Goal: Communication & Community: Share content

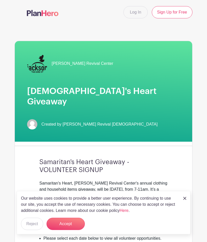
click at [142, 15] on link "Log In" at bounding box center [135, 12] width 24 height 12
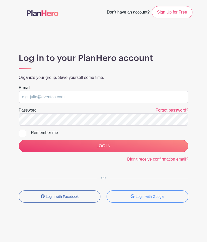
click at [127, 100] on input "email" at bounding box center [104, 97] width 170 height 12
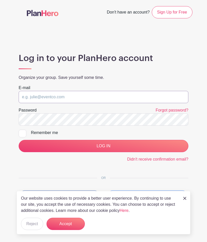
type input "[EMAIL_ADDRESS][DOMAIN_NAME]"
click at [139, 150] on input "LOG IN" at bounding box center [104, 146] width 170 height 12
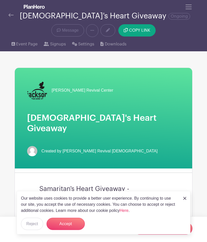
click at [68, 28] on span "Message" at bounding box center [70, 30] width 17 height 6
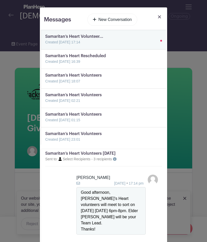
click at [45, 65] on link at bounding box center [45, 65] width 0 height 0
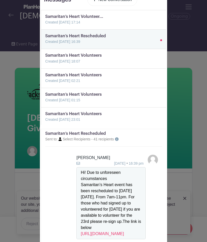
scroll to position [21, 0]
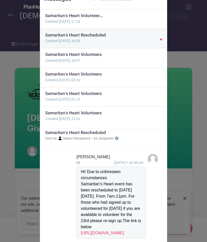
click at [90, 202] on div "Samaritan’s Heart event has been rescheduled to next Saturday, August 23. From …" at bounding box center [111, 208] width 61 height 55
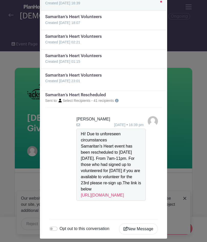
scroll to position [59, 0]
click at [132, 198] on div "Samaritan’s Heart event has been rescheduled to next Saturday, August 23. From …" at bounding box center [111, 170] width 61 height 55
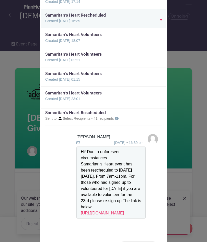
scroll to position [47, 0]
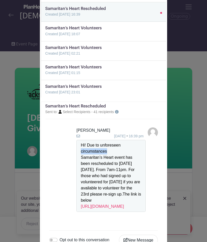
click at [136, 150] on div "Hi! Due to unforeseen circumstances" at bounding box center [111, 148] width 61 height 12
click at [89, 175] on div "Samaritan’s Heart event has been rescheduled to next Saturday, August 23. From …" at bounding box center [111, 182] width 61 height 55
click at [87, 175] on div "Samaritan’s Heart event has been rescheduled to next Saturday, August 23. From …" at bounding box center [111, 182] width 61 height 55
click at [157, 212] on div "Dionne W. 14 Aug 2025 16:39 pm Hi! Due to unforeseen circumstances Samaritan’s …" at bounding box center [117, 170] width 82 height 85
click at [45, 17] on link at bounding box center [45, 17] width 0 height 0
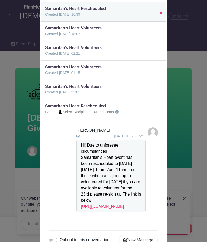
scroll to position [1, 0]
click at [14, 31] on div "Messages New Conversation Samaritan’s Heart Volunteer... Created 14 Aug 2025, 1…" at bounding box center [103, 121] width 207 height 242
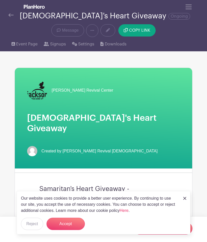
click at [67, 29] on span "Message" at bounding box center [70, 30] width 17 height 6
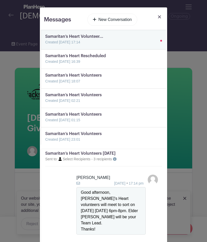
click at [108, 20] on link "New Conversation" at bounding box center [112, 20] width 50 height 12
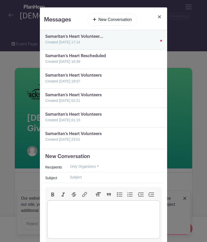
click at [121, 215] on trix-editor at bounding box center [103, 220] width 113 height 38
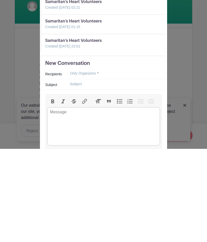
click at [99, 163] on button "Only Organizers" at bounding box center [85, 167] width 38 height 8
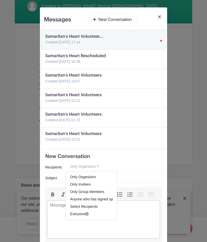
click at [96, 208] on span "Select Recipients" at bounding box center [84, 207] width 28 height 4
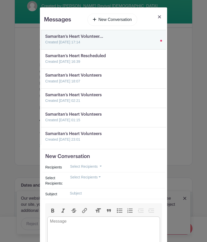
click at [99, 179] on button "Select Recipients" at bounding box center [85, 178] width 39 height 8
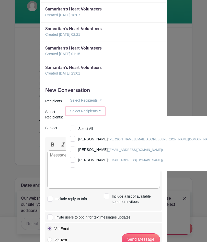
scroll to position [72, 0]
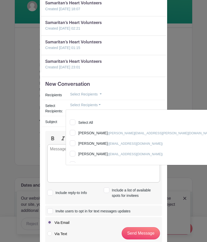
click at [75, 135] on input "Jessica McLaurin (jessica.mclaurin@jrc.church)" at bounding box center [156, 134] width 180 height 11
checkbox input "true"
click at [74, 144] on input "Frederica Berry (fredericaberry50@gmail.com)" at bounding box center [156, 144] width 180 height 11
checkbox input "true"
click at [74, 154] on input "Betty Newell (bnewell2015@gmail.com)" at bounding box center [156, 155] width 180 height 11
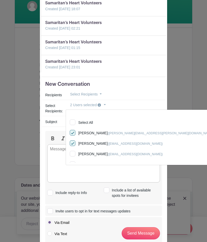
checkbox input "true"
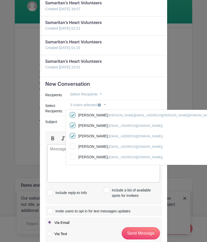
scroll to position [24, 0]
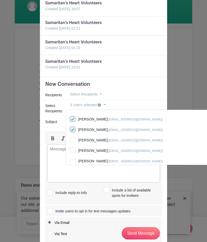
click at [75, 141] on input "Virgie Coleman (virgiec27@gmail.com)" at bounding box center [156, 141] width 180 height 11
checkbox input "true"
click at [75, 151] on input "Alesia Thomas (lanettethomas601@gmail.com)" at bounding box center [156, 151] width 180 height 11
checkbox input "true"
click at [77, 163] on input "Lakeysha d Chapman (ldlaird@umc.edu)" at bounding box center [156, 162] width 180 height 11
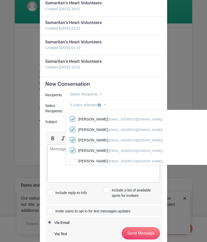
checkbox input "true"
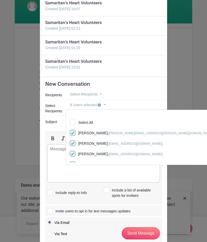
scroll to position [0, 0]
click at [76, 131] on input "Jessica McLaurin (jessica.mclaurin@jrc.church)" at bounding box center [156, 134] width 180 height 11
checkbox input "false"
click at [74, 121] on input "Select All" at bounding box center [156, 123] width 180 height 11
checkbox input "true"
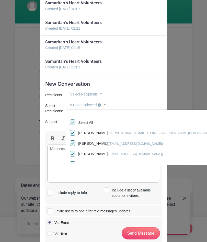
checkbox input "true"
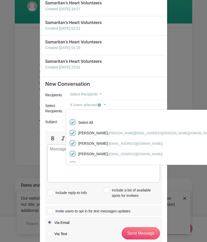
checkbox input "true"
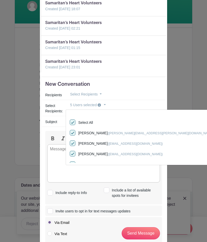
checkbox input "true"
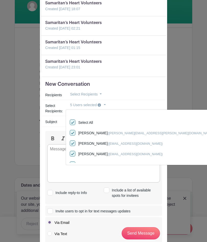
checkbox input "true"
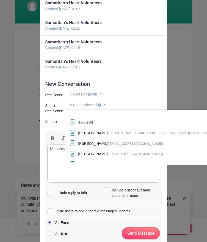
checkbox input "true"
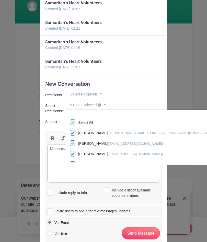
checkbox input "true"
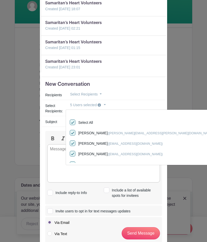
checkbox input "true"
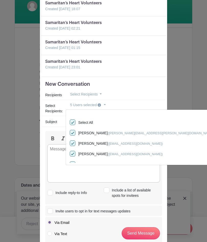
checkbox input "true"
click at [72, 134] on input "Jessica McLaurin (jessica.mclaurin@jrc.church)" at bounding box center [156, 134] width 180 height 11
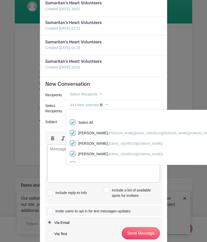
checkbox input "false"
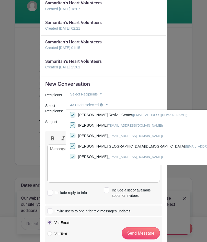
scroll to position [130, 0]
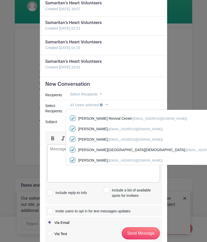
click at [76, 119] on input "Jackson Revival Center (lightthenight@jrc.church)" at bounding box center [156, 119] width 180 height 11
checkbox input "false"
click at [58, 158] on trix-editor at bounding box center [103, 163] width 113 height 38
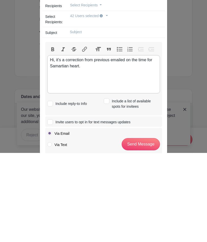
click at [59, 144] on trix-editor "Hi, it’s a correction from previous emailed on the time for Samartian heart." at bounding box center [103, 163] width 113 height 38
click at [61, 146] on div "Hi, it’s a correction from previous emailed on the time for Samartian heart." at bounding box center [103, 152] width 107 height 12
click at [87, 144] on trix-editor "Hi, it’s a correction from previous emailed on the time for Samaritan heart." at bounding box center [103, 163] width 113 height 38
click at [61, 146] on div "Hi, it’s a correction from previous emailed on the time for Samaritan heart." at bounding box center [103, 152] width 107 height 12
click at [87, 144] on trix-editor "Hi, a correction from previous emailed on the time for Samaritan heart." at bounding box center [103, 163] width 113 height 38
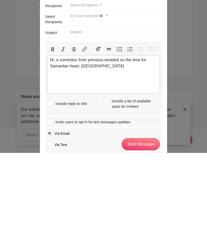
click at [88, 146] on div "Hi, a correction from previous emailed on the time for Samaritan heart. Samarit…" at bounding box center [103, 152] width 107 height 12
type trix-editor "<div>Hi, a correction from previous emailed on the time for Samaritan heart. Sa…"
